Goal: Check status: Check status

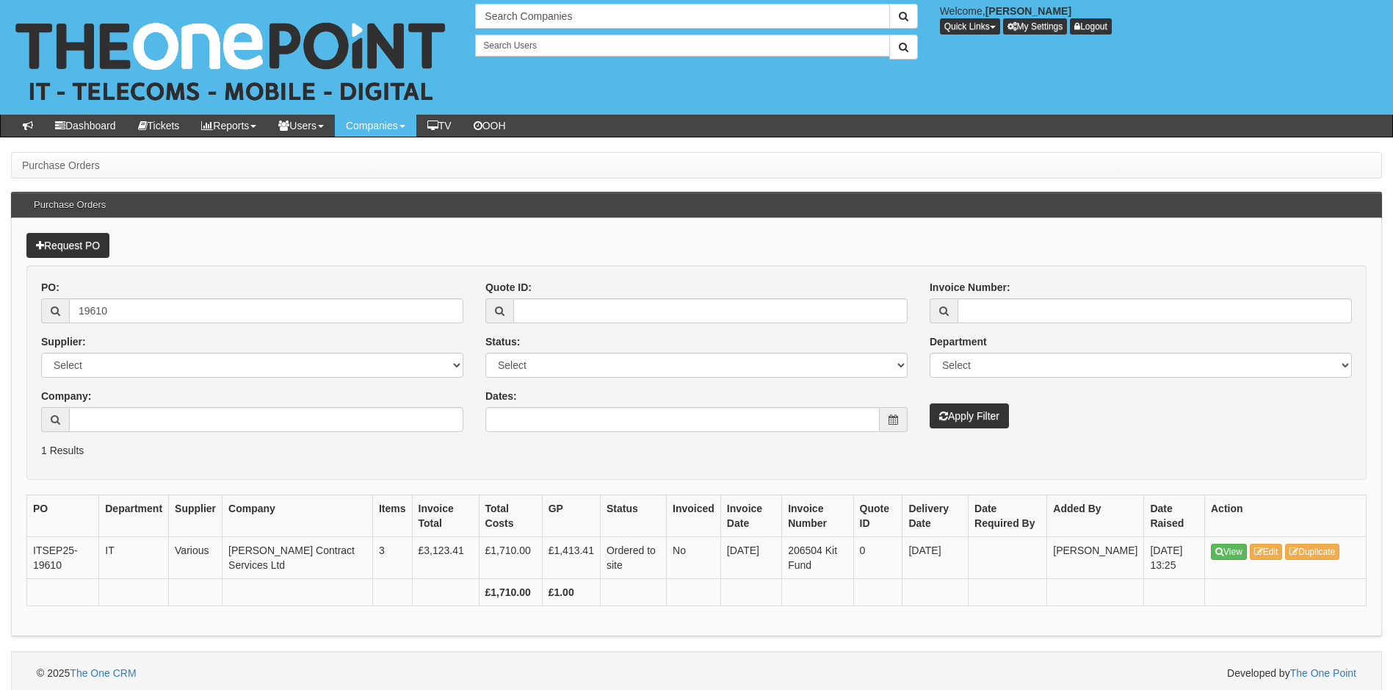
click at [809, 490] on div "Request PO PO: 19610 Supplier: Select 123 REG.co.uk 1Password 3 4Gon AA Jones E…" at bounding box center [696, 427] width 1371 height 418
drag, startPoint x: 133, startPoint y: 313, endPoint x: -32, endPoint y: 290, distance: 166.8
click at [0, 290] on html "× Send Email × Add Appointment × Create Ticket × Create Proactive Activity × Ad…" at bounding box center [696, 347] width 1393 height 695
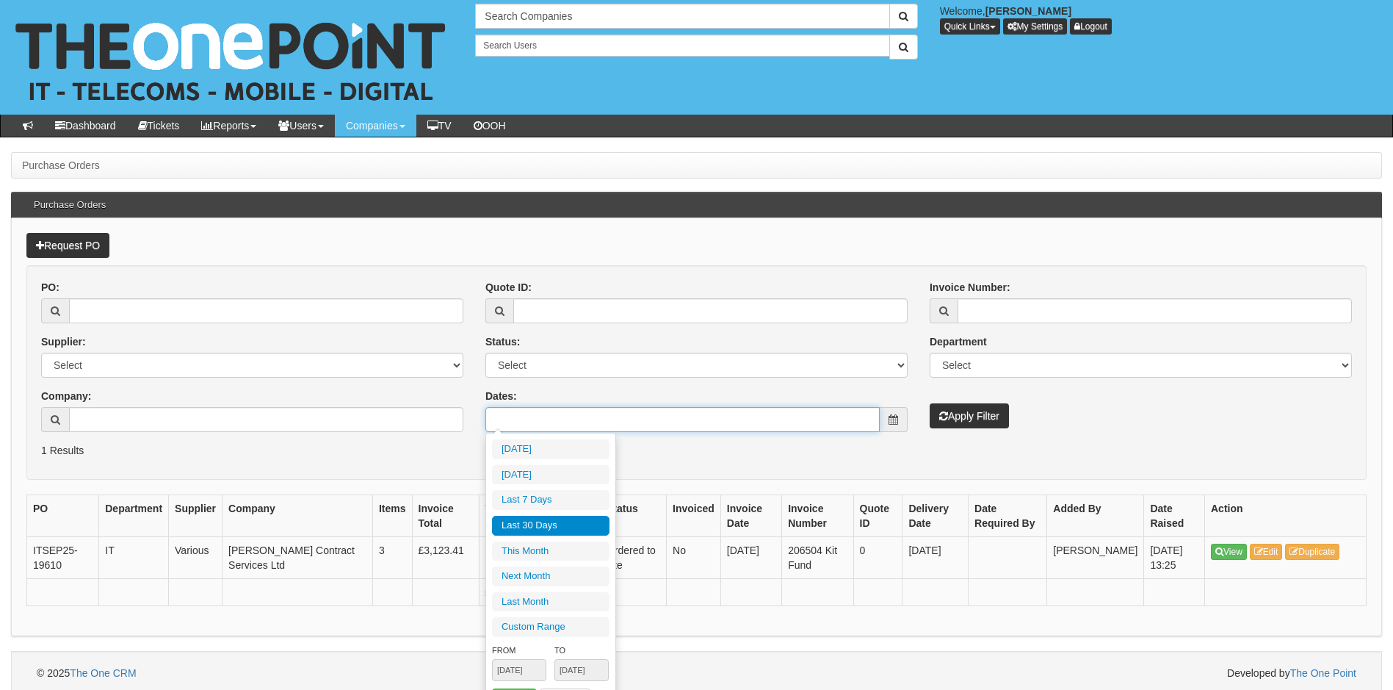
click at [707, 421] on input "Dates:" at bounding box center [683, 419] width 394 height 25
type input "2025-10-01"
type input "2025-10-31"
type input "[DATE]"
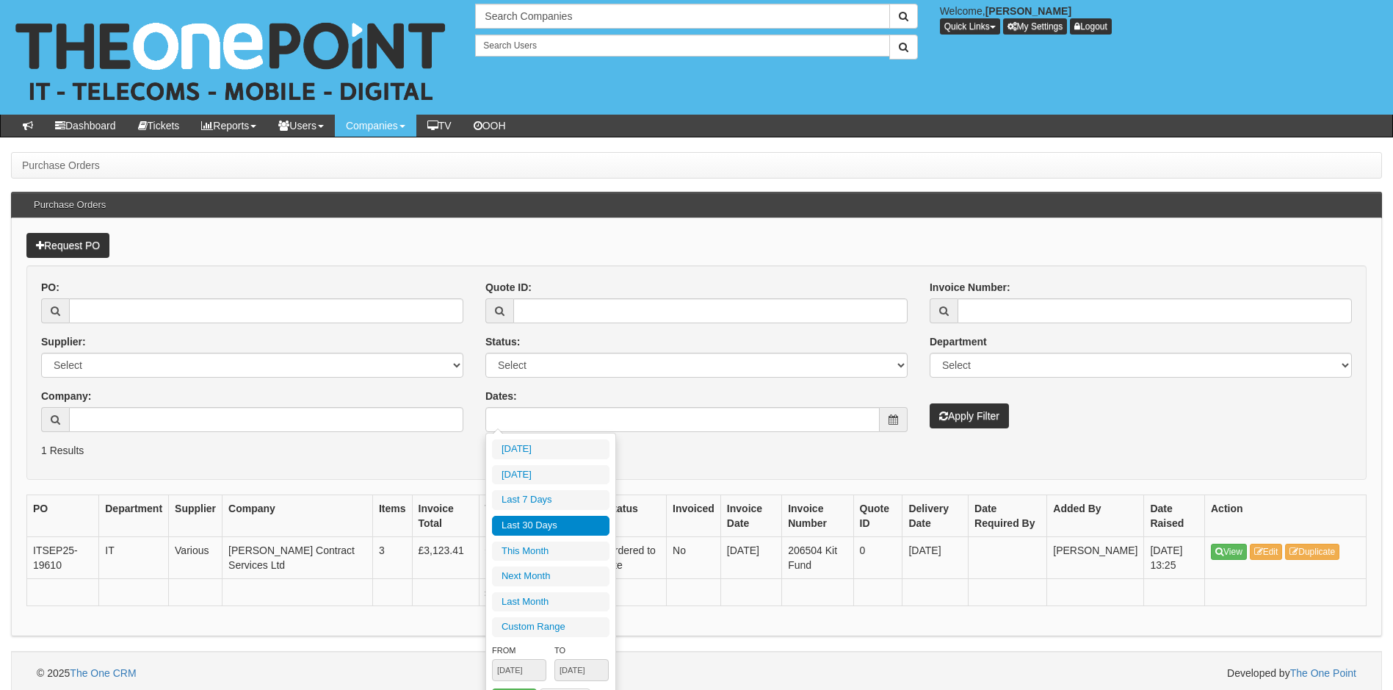
click at [540, 523] on li "Last 30 Days" at bounding box center [551, 526] width 118 height 20
type input "[DATE] - [DATE]"
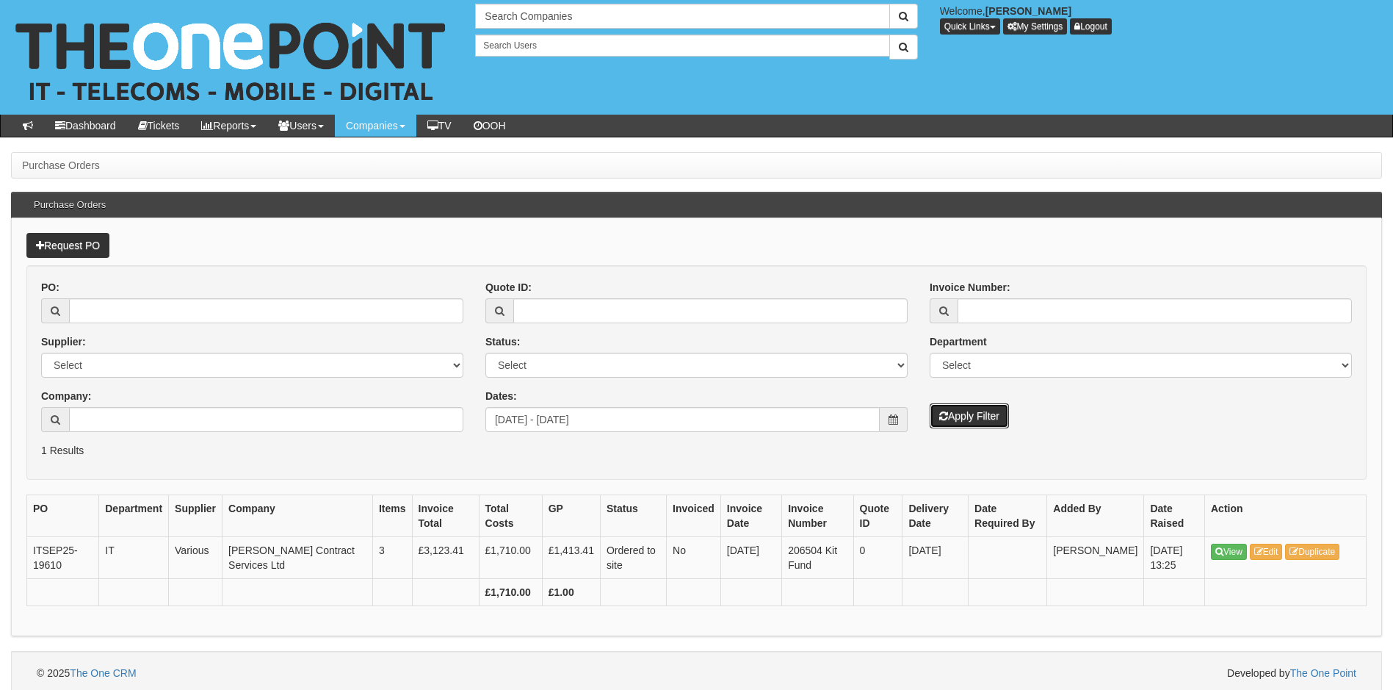
click at [974, 415] on button "Apply Filter" at bounding box center [969, 415] width 79 height 25
